Goal: Transaction & Acquisition: Purchase product/service

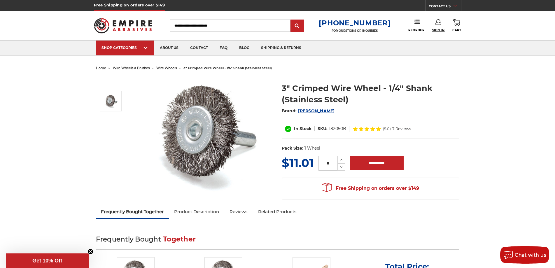
type input "**********"
click at [436, 29] on span "Sign In" at bounding box center [438, 30] width 13 height 4
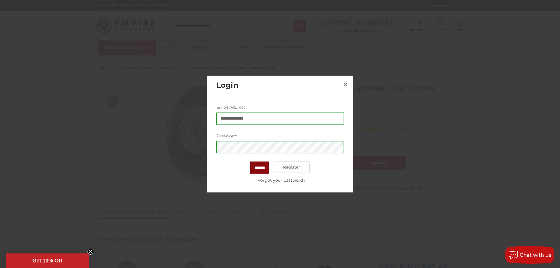
click at [264, 167] on input "*******" at bounding box center [259, 167] width 19 height 12
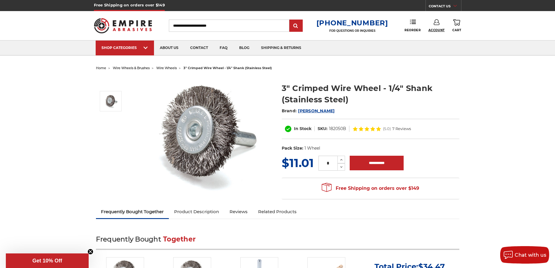
click at [436, 29] on span "Account" at bounding box center [436, 30] width 16 height 4
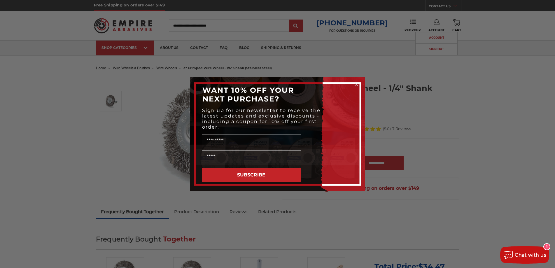
click at [355, 84] on circle "Close dialog" at bounding box center [356, 85] width 6 height 6
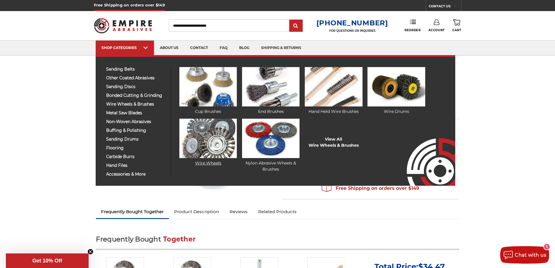
click at [203, 162] on link "Wire Wheels" at bounding box center [207, 143] width 57 height 48
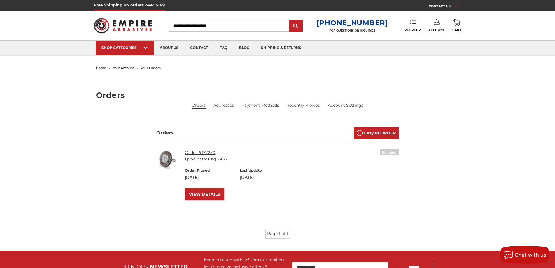
click at [207, 152] on link "Order #177250" at bounding box center [200, 152] width 30 height 5
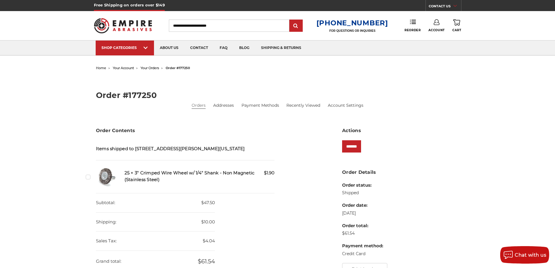
click at [102, 182] on img at bounding box center [106, 177] width 20 height 20
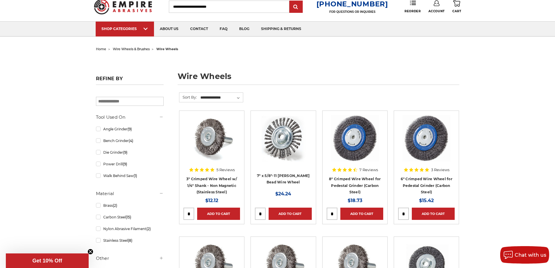
scroll to position [29, 0]
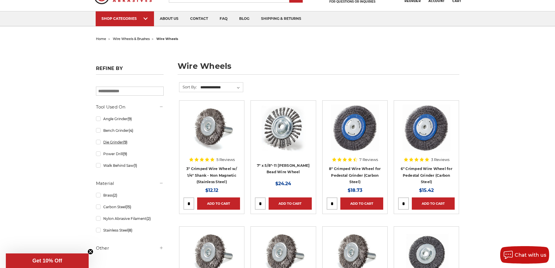
click at [101, 143] on link "Die Grinder (9)" at bounding box center [130, 142] width 68 height 10
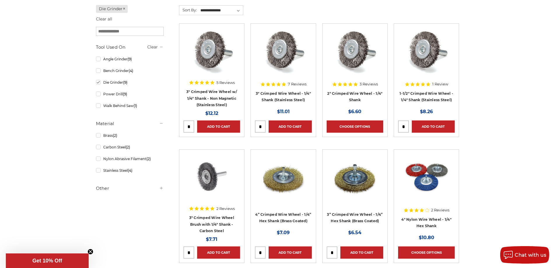
scroll to position [117, 0]
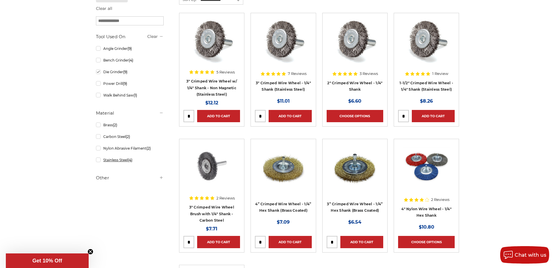
click at [99, 160] on link "Stainless Steel (4)" at bounding box center [130, 160] width 68 height 10
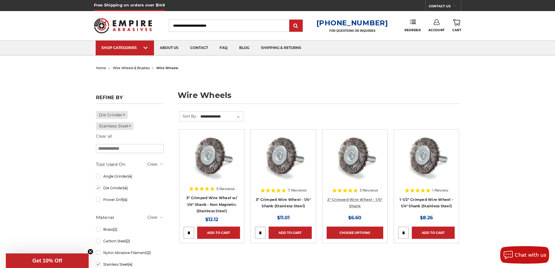
click at [363, 199] on link "2" Crimped Wire Wheel - 1/4" Shank" at bounding box center [354, 202] width 55 height 11
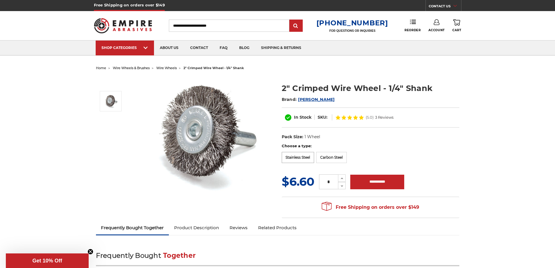
click at [295, 160] on label "Stainless Steel" at bounding box center [298, 157] width 33 height 11
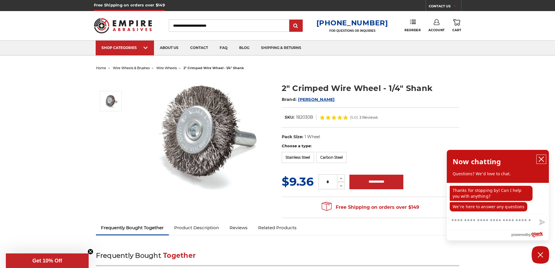
click at [543, 160] on icon "close chatbox" at bounding box center [541, 159] width 6 height 6
